Goal: Transaction & Acquisition: Purchase product/service

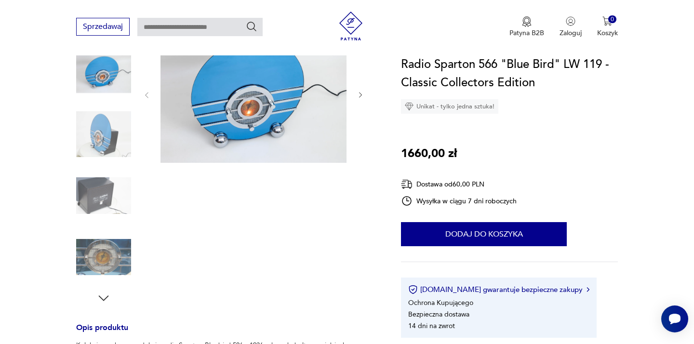
scroll to position [133, 0]
click at [106, 261] on img at bounding box center [103, 257] width 55 height 55
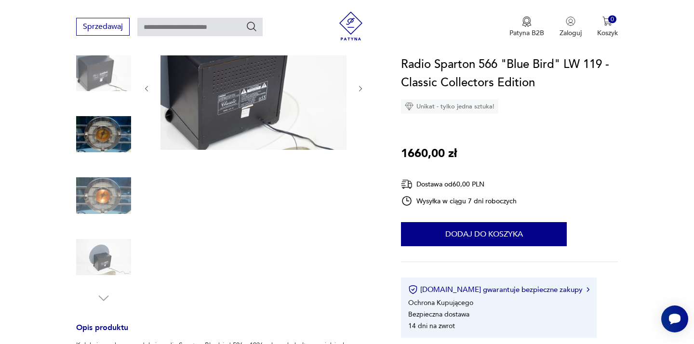
click at [243, 91] on img at bounding box center [253, 88] width 186 height 124
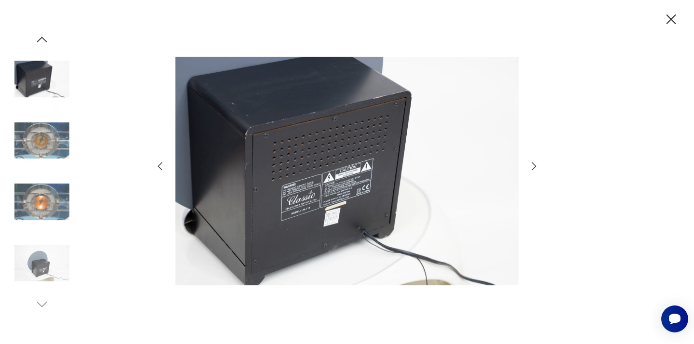
click at [32, 77] on img at bounding box center [41, 79] width 55 height 55
click at [51, 206] on img at bounding box center [41, 201] width 55 height 55
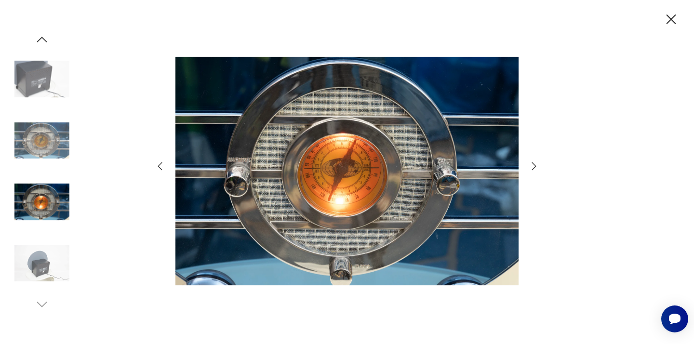
click at [42, 36] on icon "button" at bounding box center [42, 39] width 14 height 14
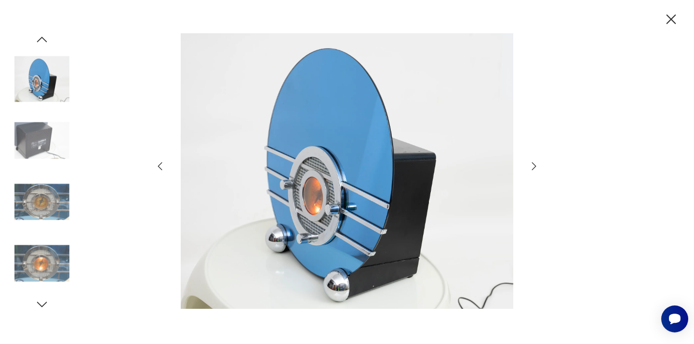
click at [40, 43] on icon "button" at bounding box center [42, 39] width 14 height 14
